Goal: Use online tool/utility: Utilize a website feature to perform a specific function

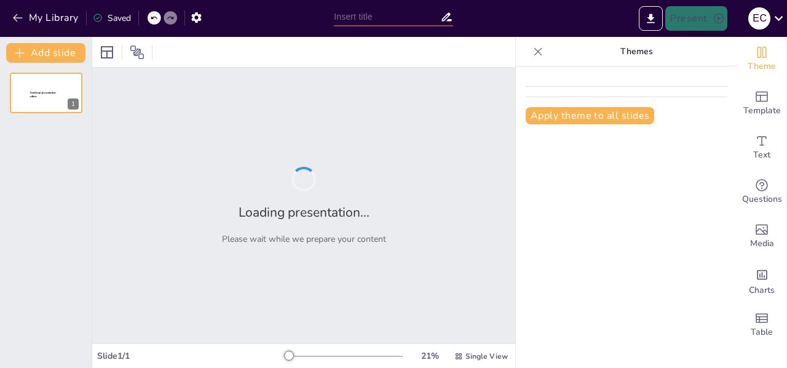
type input "Descubriendo Quién Soy: Talentos en Acción"
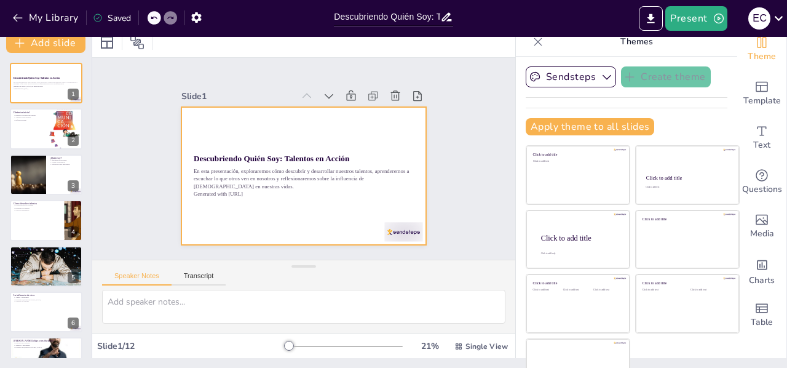
scroll to position [37, 0]
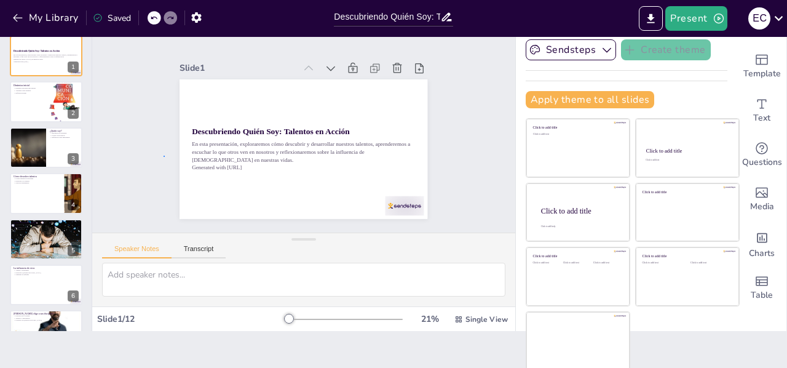
drag, startPoint x: 272, startPoint y: 319, endPoint x: 164, endPoint y: 157, distance: 195.1
click at [164, 157] on div "Slide 1 Descubriendo Quién Soy: Talentos en Acción En esta presentación, explor…" at bounding box center [303, 131] width 327 height 358
click at [713, 22] on icon "button" at bounding box center [719, 18] width 12 height 12
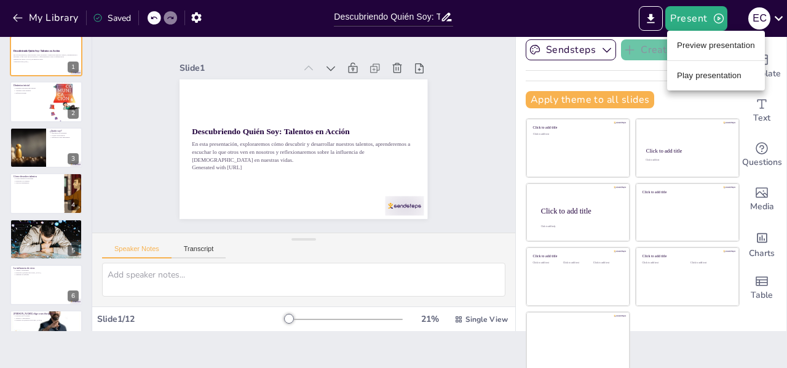
click at [720, 49] on li "Preview presentation" at bounding box center [716, 46] width 98 height 20
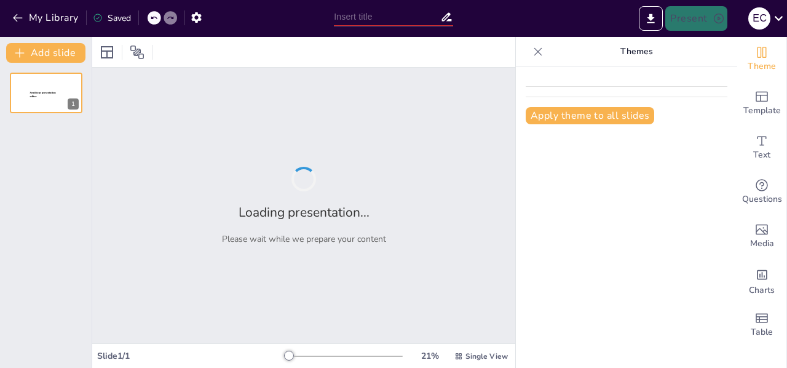
type input "Descubriendo Quién Soy: Talentos en Acción"
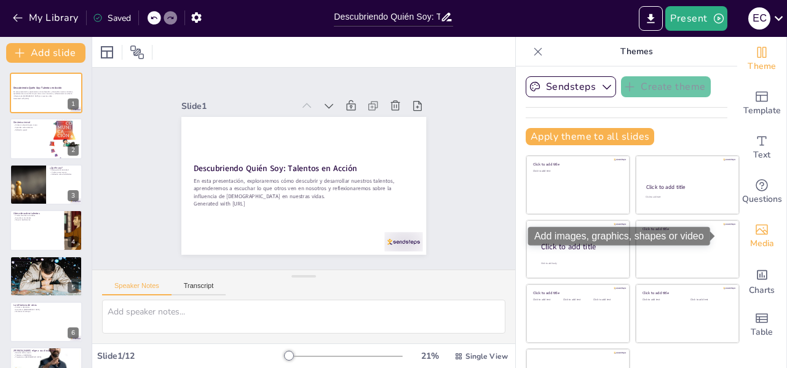
click at [754, 235] on icon "Add images, graphics, shapes or video" at bounding box center [761, 229] width 15 height 15
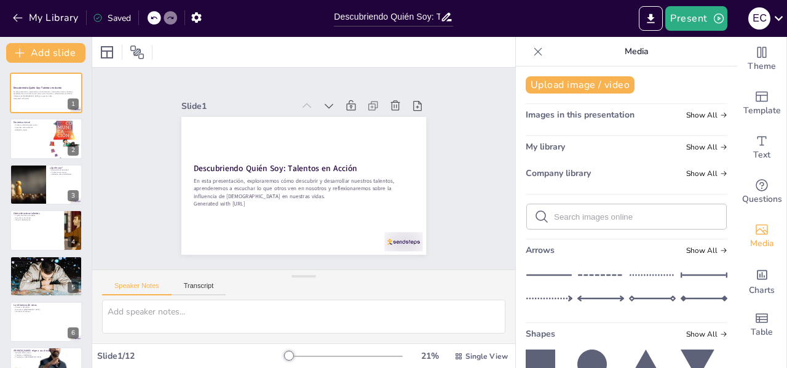
drag, startPoint x: 725, startPoint y: 233, endPoint x: 722, endPoint y: 270, distance: 37.0
click at [531, 354] on icon at bounding box center [541, 364] width 30 height 30
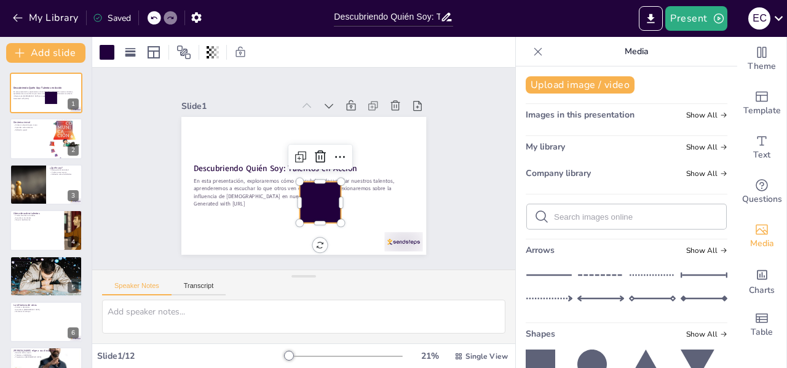
click at [316, 157] on icon at bounding box center [324, 167] width 20 height 20
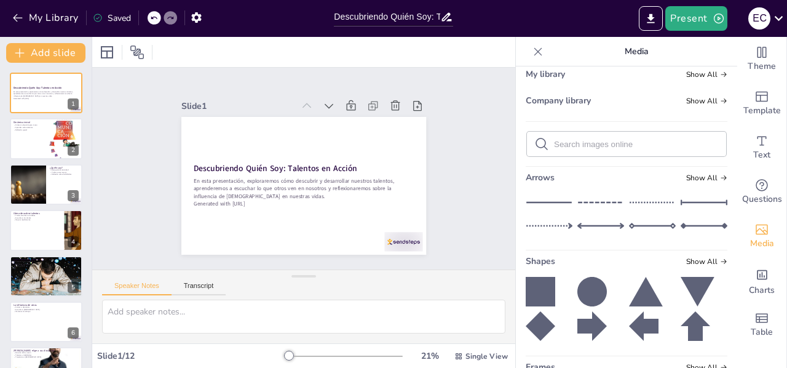
scroll to position [152, 0]
